Goal: Book appointment/travel/reservation

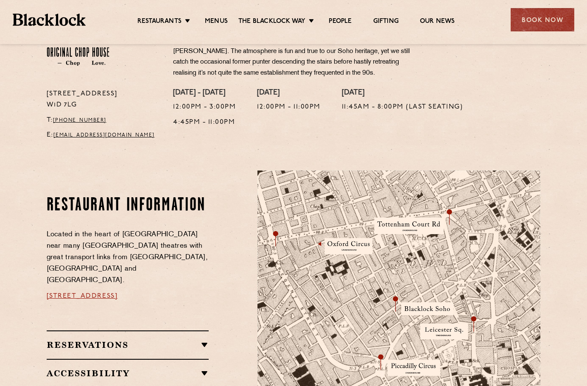
scroll to position [283, 0]
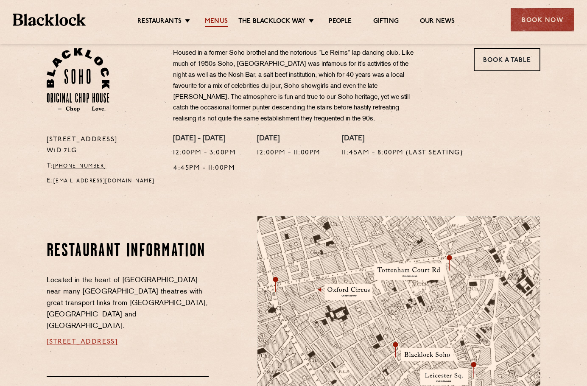
click at [210, 21] on link "Menus" at bounding box center [216, 21] width 23 height 9
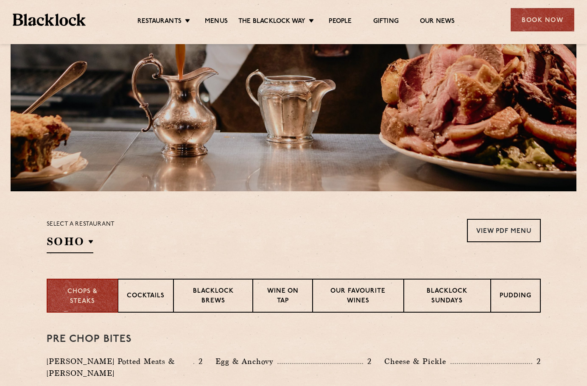
scroll to position [56, 0]
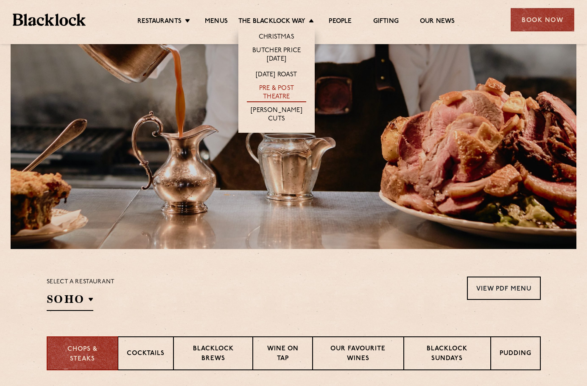
click at [283, 90] on link "Pre & Post Theatre" at bounding box center [276, 93] width 59 height 18
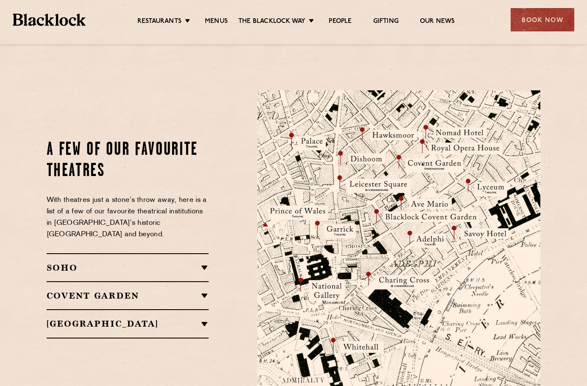
scroll to position [905, 0]
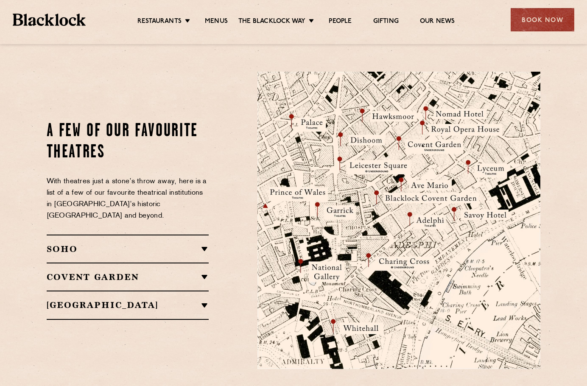
click at [172, 244] on h2 "SOHO" at bounding box center [128, 249] width 162 height 10
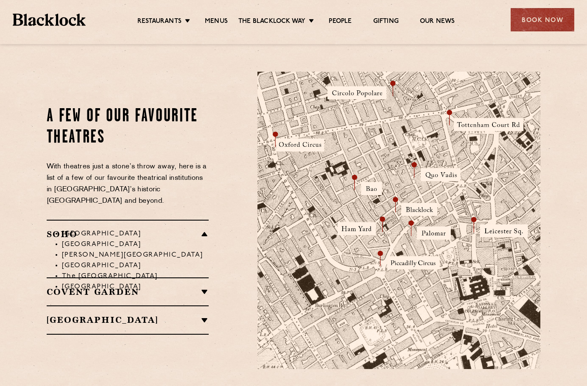
drag, startPoint x: 243, startPoint y: 136, endPoint x: 226, endPoint y: 128, distance: 19.2
click at [242, 136] on div "A Few of our Favourite Theatres With theatres just a stone’s throw away, here i…" at bounding box center [145, 221] width 211 height 298
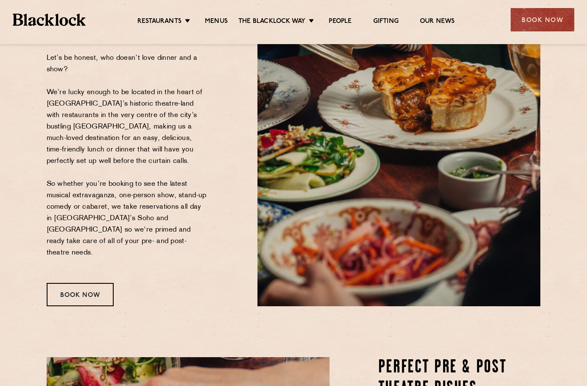
scroll to position [0, 0]
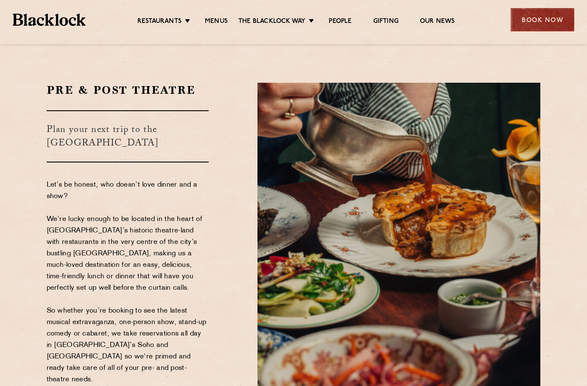
click at [548, 20] on div "Book Now" at bounding box center [543, 19] width 64 height 23
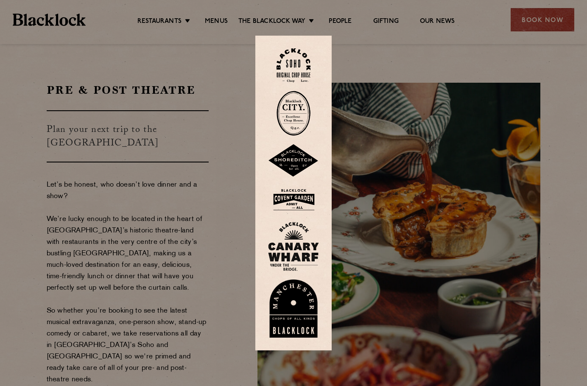
click at [300, 61] on img at bounding box center [294, 65] width 34 height 34
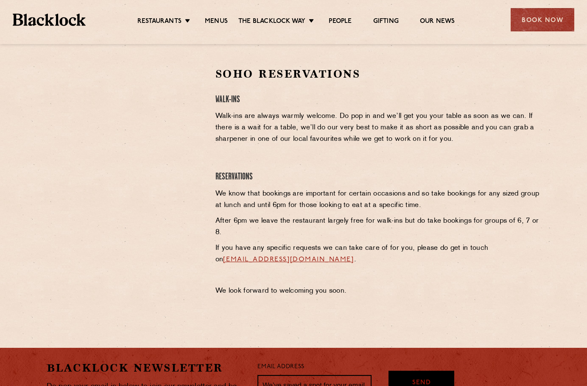
scroll to position [283, 0]
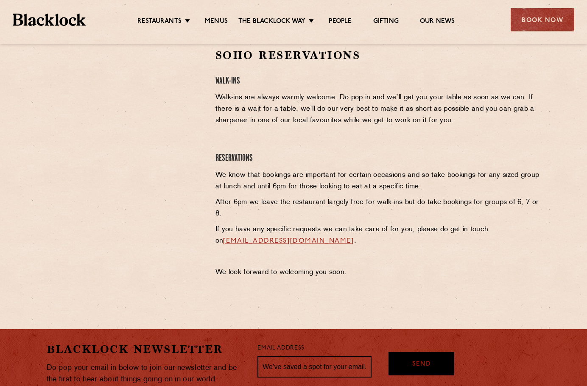
click at [101, 314] on body "Restaurants The Blacklock Way Menus News Gifting Our People Restaurants Soho Ci…" at bounding box center [293, 116] width 587 height 798
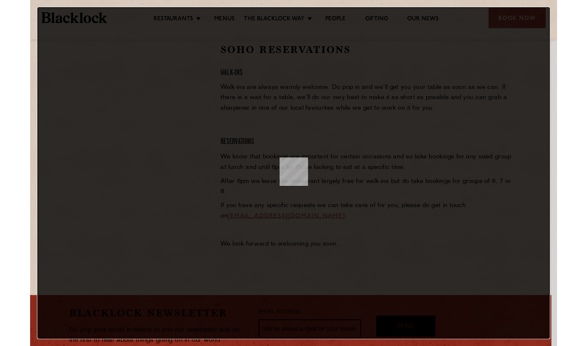
scroll to position [0, 0]
